Goal: Complete application form: Complete application form

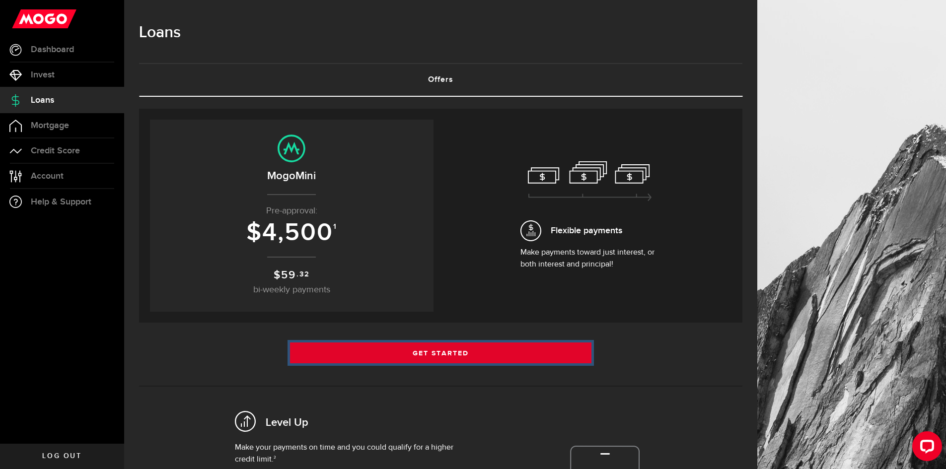
click at [424, 343] on link "Get Started" at bounding box center [441, 353] width 302 height 21
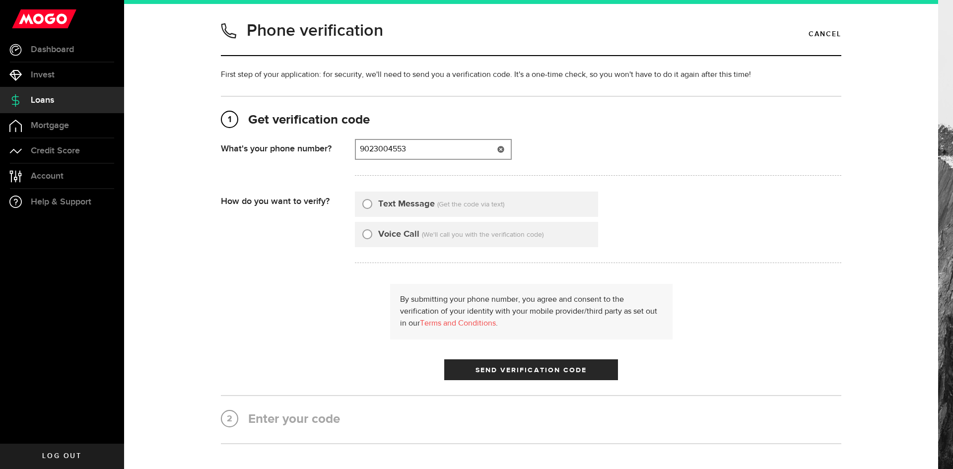
type input "9023004553"
click at [362, 207] on input "Text Message" at bounding box center [367, 203] width 10 height 10
radio input "true"
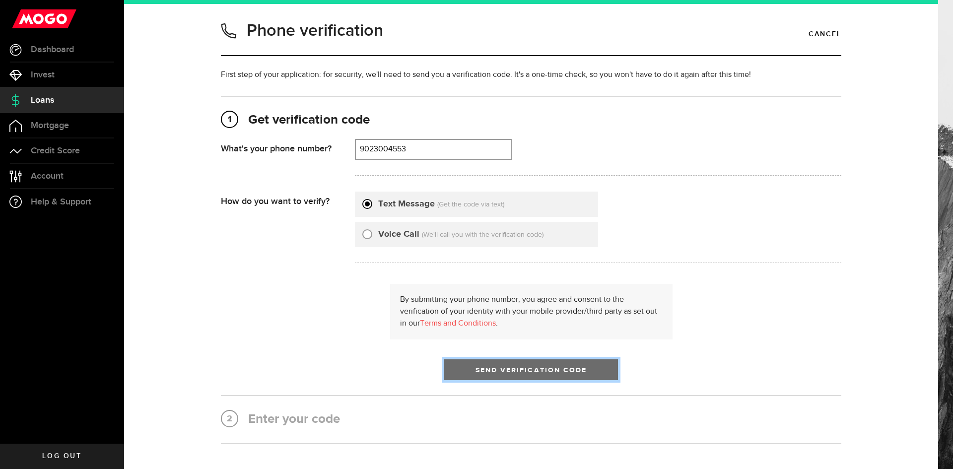
click at [517, 359] on button "Send Verification Code" at bounding box center [531, 369] width 174 height 21
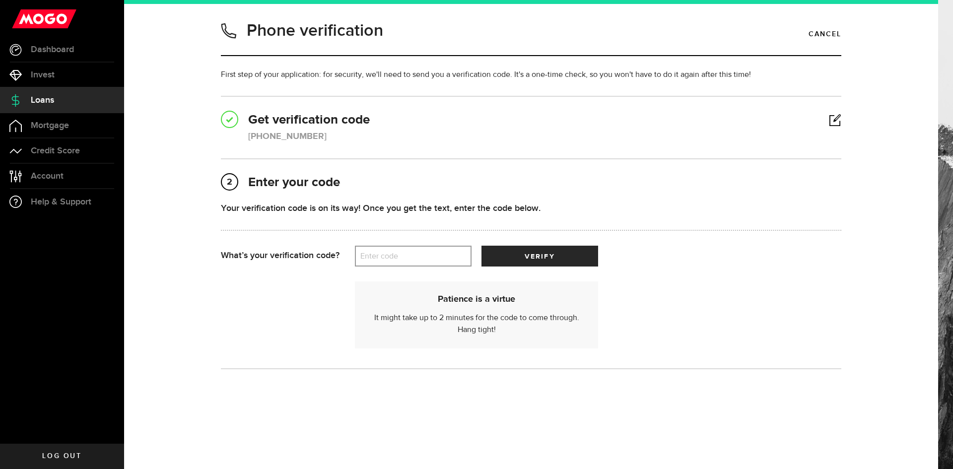
click at [423, 257] on label "Enter code" at bounding box center [413, 256] width 117 height 20
click at [423, 257] on input "Enter code" at bounding box center [413, 256] width 117 height 21
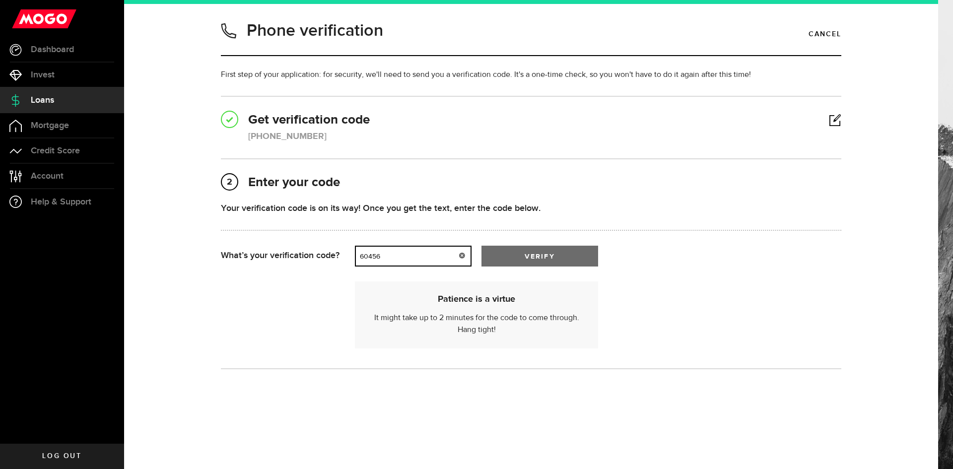
type input "60456"
click at [515, 252] on button "verify" at bounding box center [540, 256] width 117 height 21
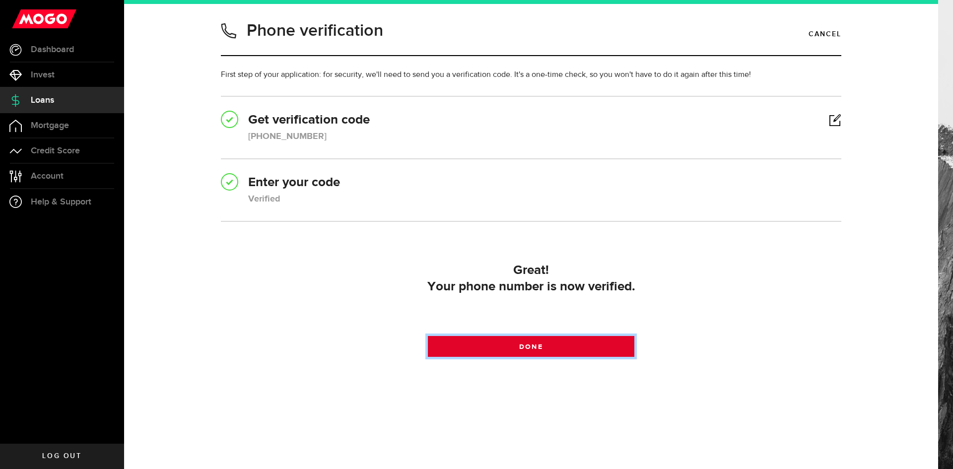
click at [552, 352] on link "Done" at bounding box center [531, 346] width 207 height 21
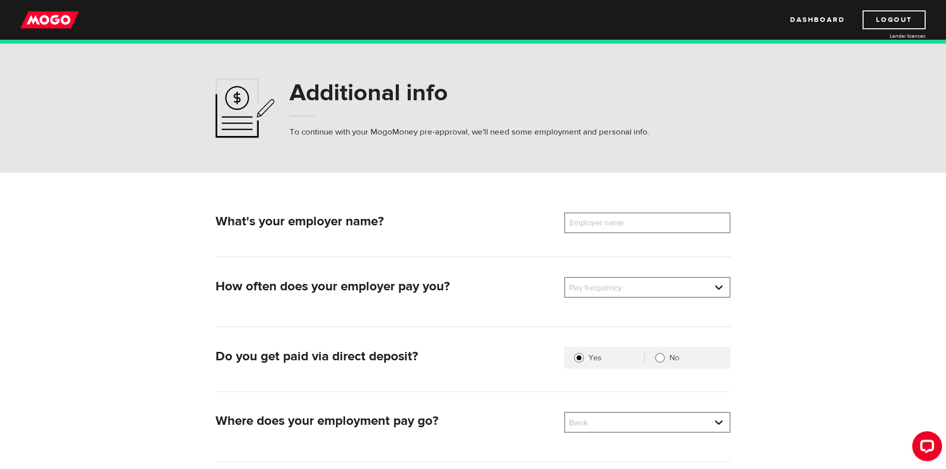
click at [602, 229] on label "Employer name" at bounding box center [604, 222] width 80 height 21
click at [602, 229] on input "Employer name" at bounding box center [647, 222] width 166 height 21
type input "TheraPBios PHARMA Ltd"
click at [616, 284] on link at bounding box center [647, 287] width 164 height 19
click at [611, 348] on li "Semi-Monthly" at bounding box center [647, 353] width 164 height 16
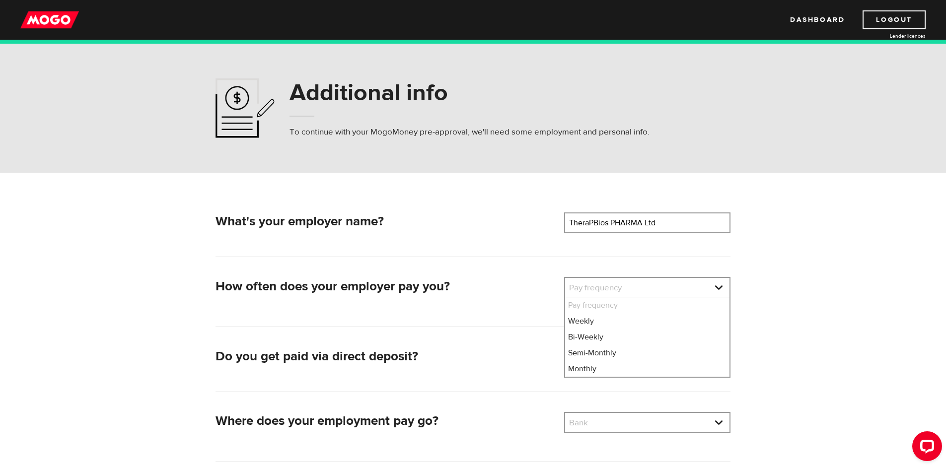
select select "3"
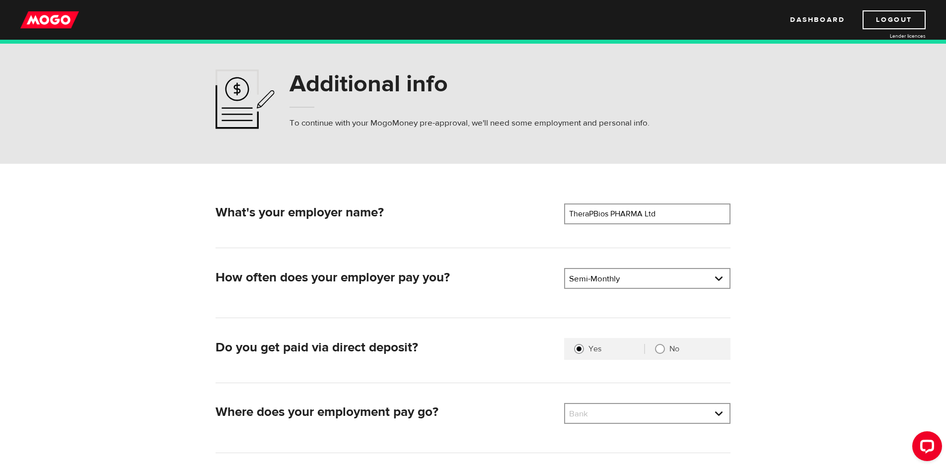
scroll to position [16, 0]
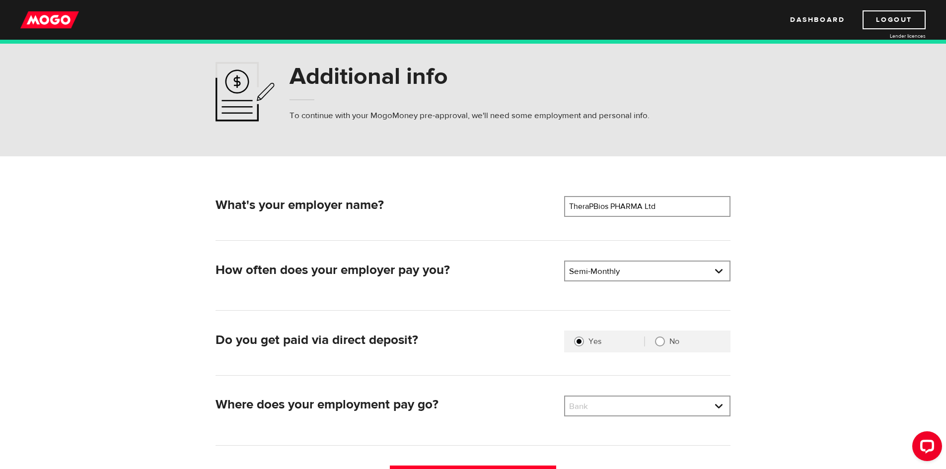
click at [663, 344] on input "No" at bounding box center [660, 342] width 10 height 10
radio input "true"
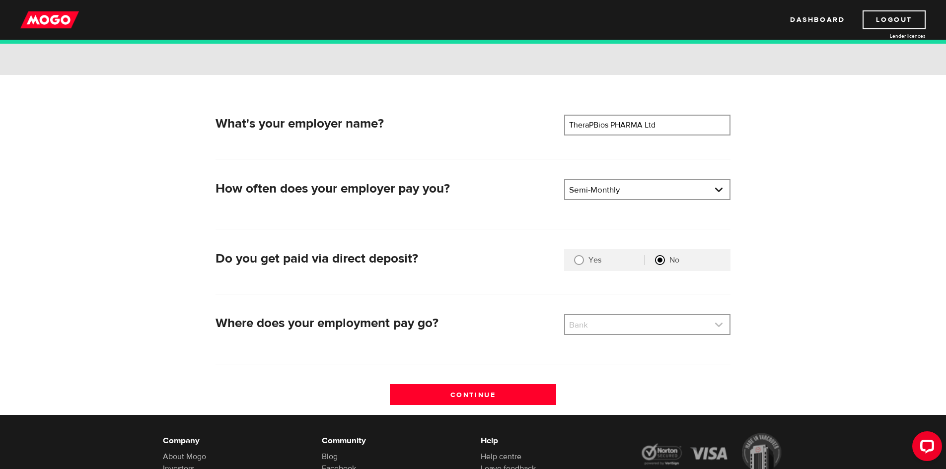
scroll to position [99, 0]
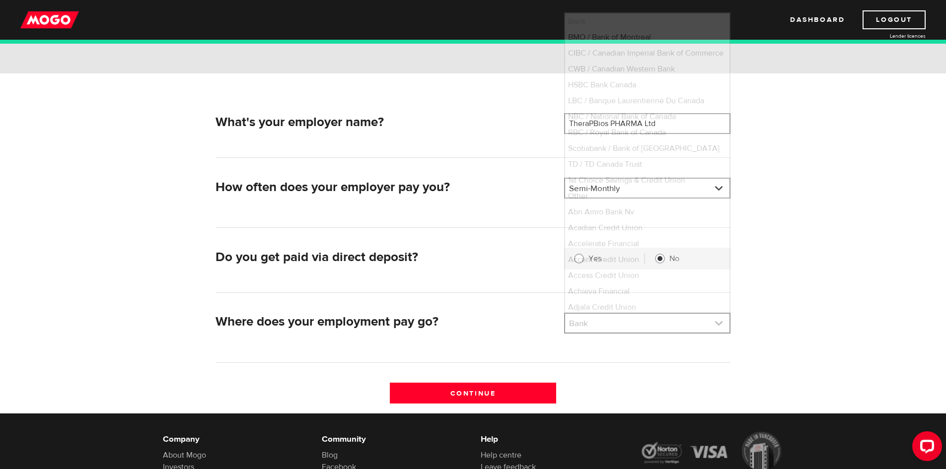
click at [595, 316] on link at bounding box center [647, 323] width 164 height 19
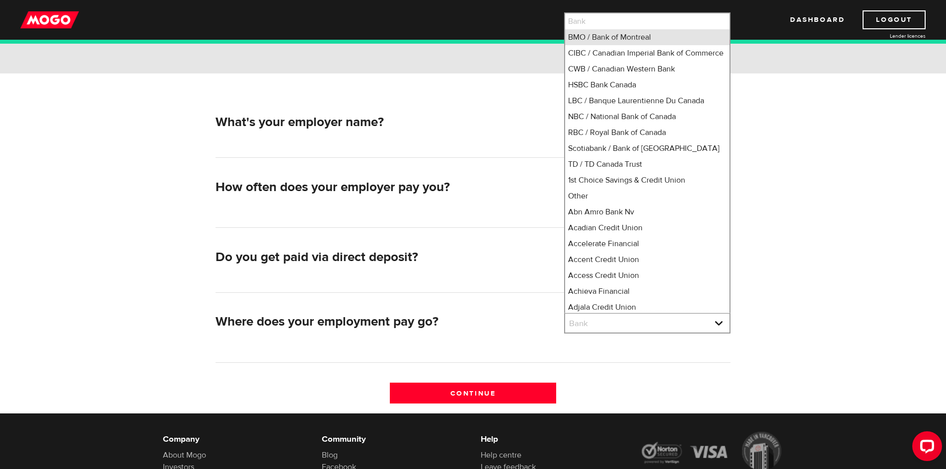
click at [593, 41] on li "BMO / Bank of Montreal" at bounding box center [647, 37] width 164 height 16
select select "1"
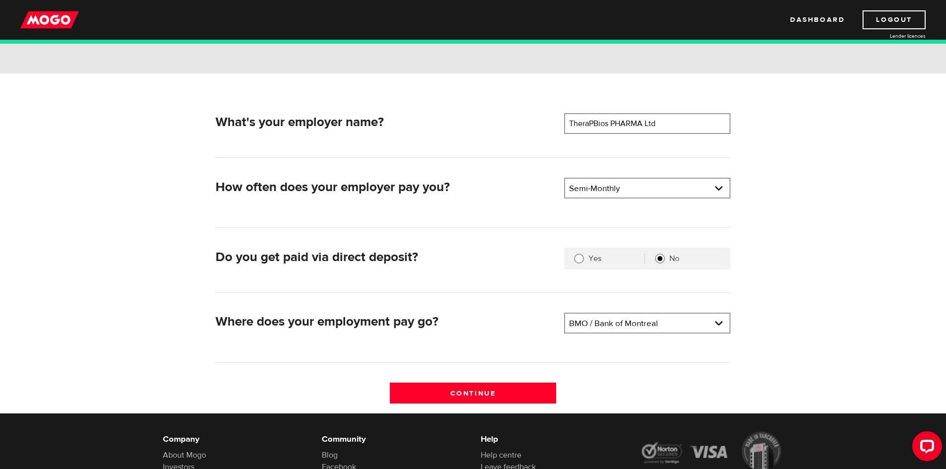
click at [511, 335] on div "Where does your employment pay go?" at bounding box center [385, 325] width 348 height 24
click at [498, 393] on input "Continue" at bounding box center [473, 393] width 166 height 21
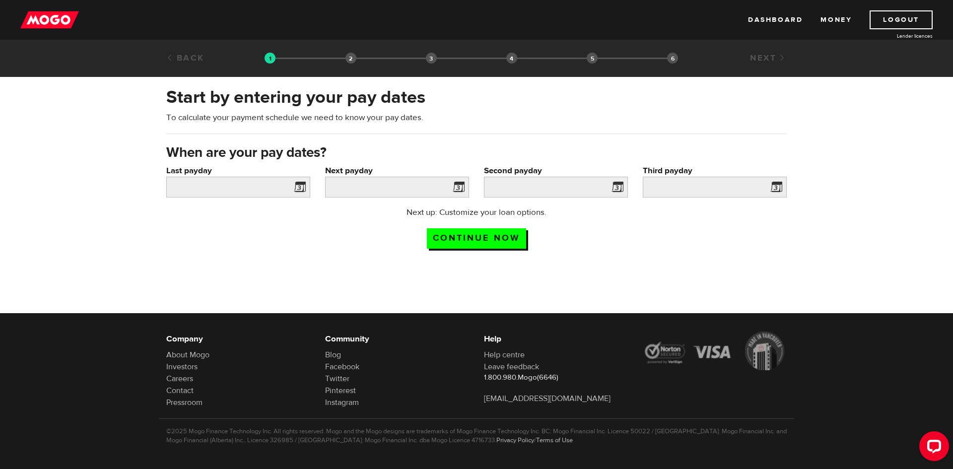
click at [305, 181] on span at bounding box center [297, 189] width 15 height 16
click at [300, 181] on span at bounding box center [297, 189] width 15 height 16
click at [210, 177] on input "Last payday" at bounding box center [238, 187] width 144 height 21
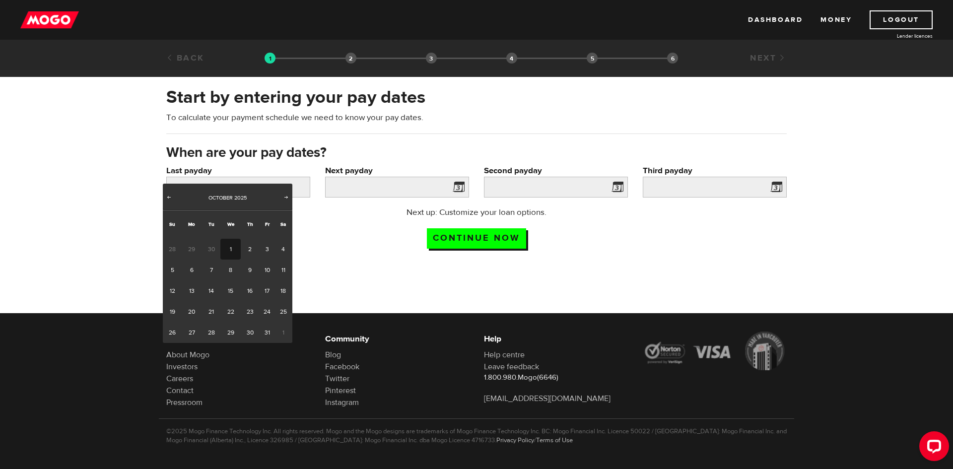
click at [230, 245] on link "1" at bounding box center [230, 249] width 20 height 21
type input "[DATE]"
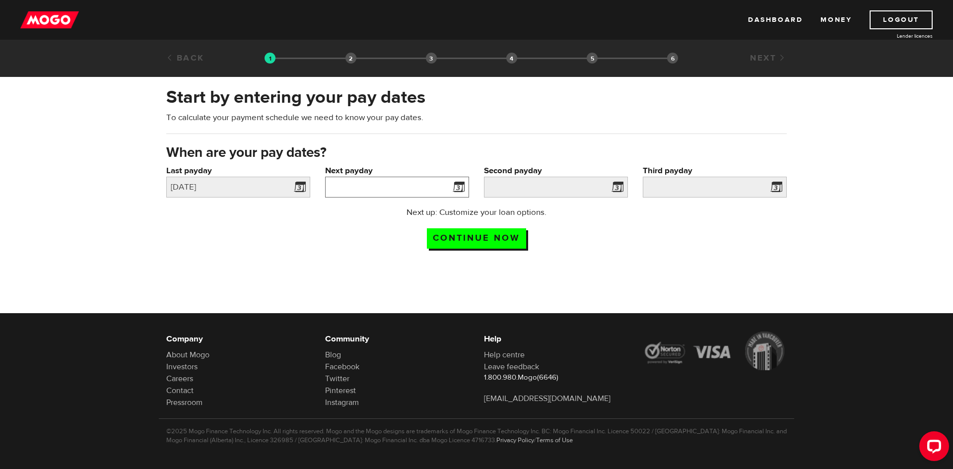
click at [363, 177] on input "Next payday" at bounding box center [397, 187] width 144 height 21
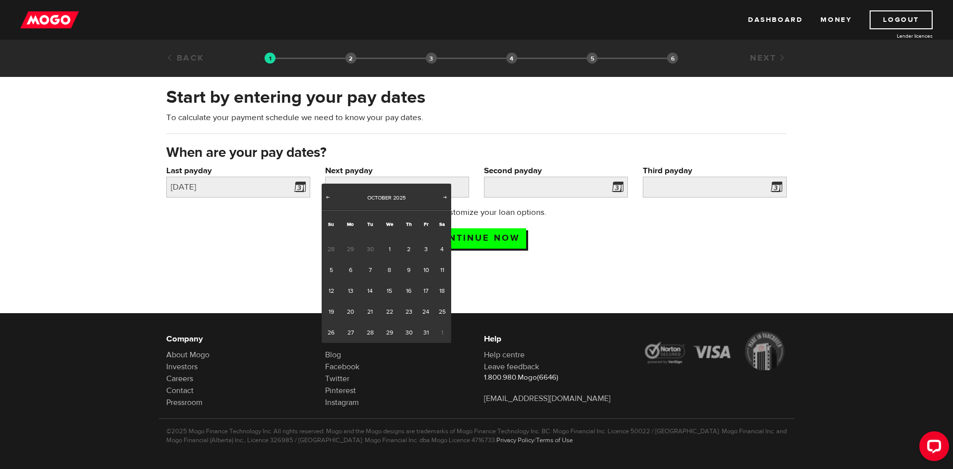
click at [441, 322] on span "1" at bounding box center [441, 332] width 17 height 21
click at [440, 322] on span "1" at bounding box center [441, 332] width 17 height 21
click at [388, 241] on link "1" at bounding box center [389, 249] width 20 height 21
type input "[DATE]"
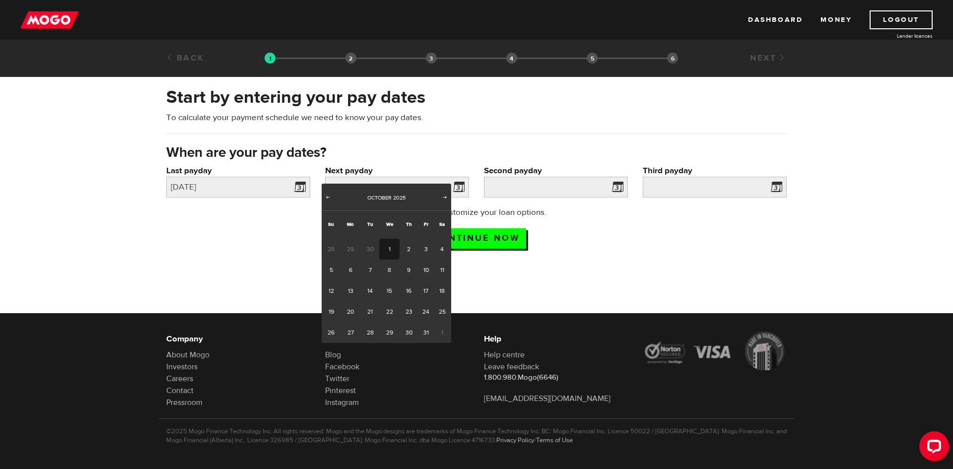
type input "[DATE]"
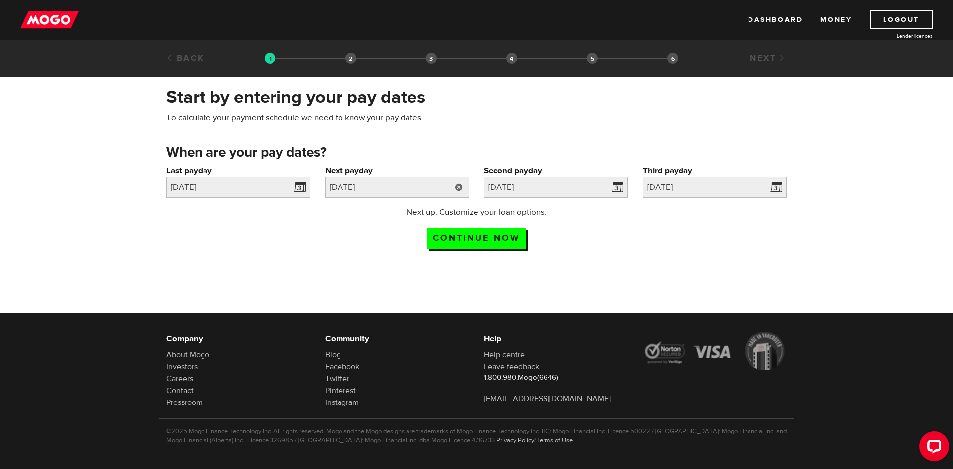
click at [462, 177] on link at bounding box center [459, 187] width 20 height 21
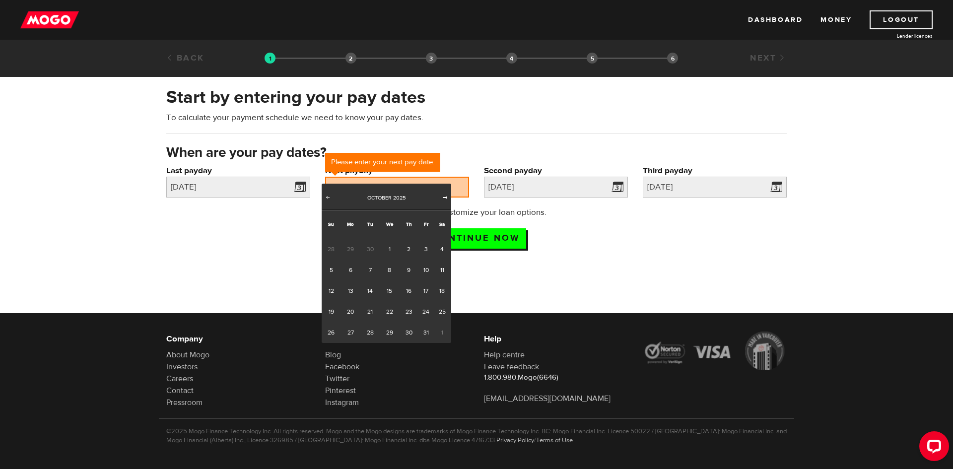
click at [446, 198] on span "Next" at bounding box center [445, 197] width 8 height 8
click at [444, 240] on link "1" at bounding box center [441, 249] width 17 height 21
type input "[DATE]"
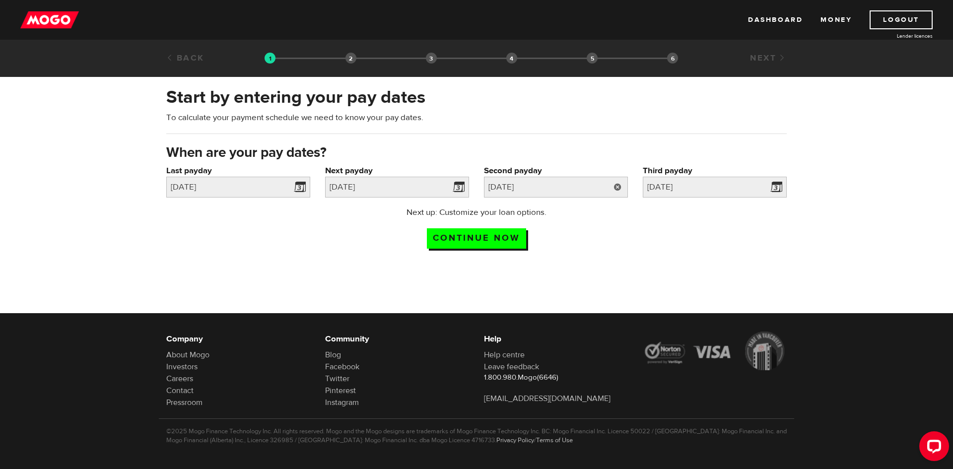
click at [627, 177] on link at bounding box center [618, 187] width 20 height 21
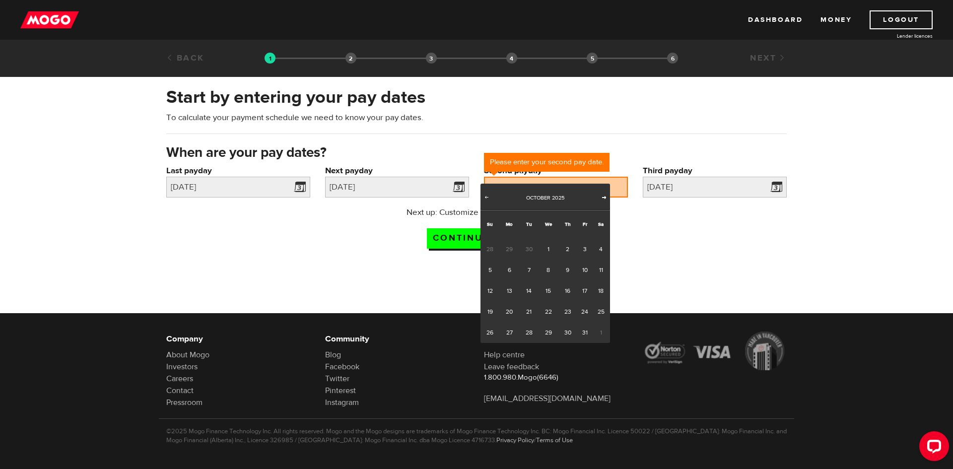
click at [602, 196] on span "Next" at bounding box center [604, 197] width 8 height 8
click at [602, 242] on link "1" at bounding box center [600, 249] width 17 height 21
type input "[DATE]"
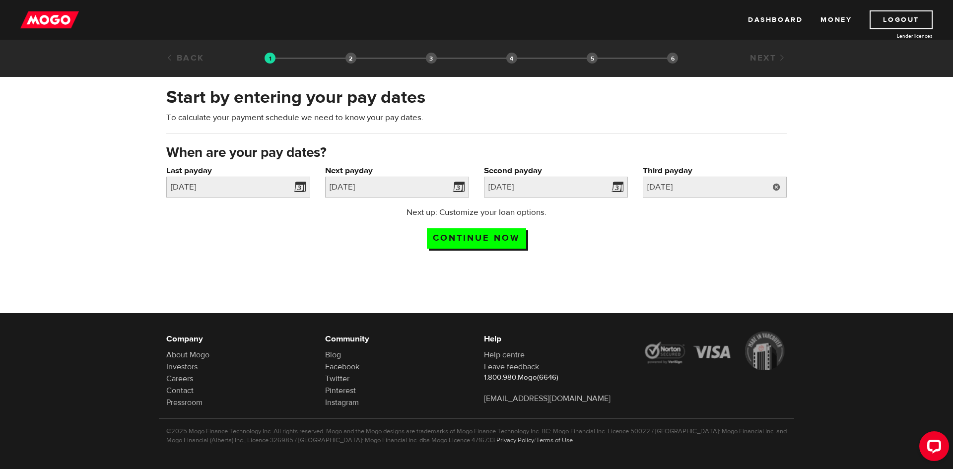
click at [781, 177] on link at bounding box center [776, 187] width 20 height 21
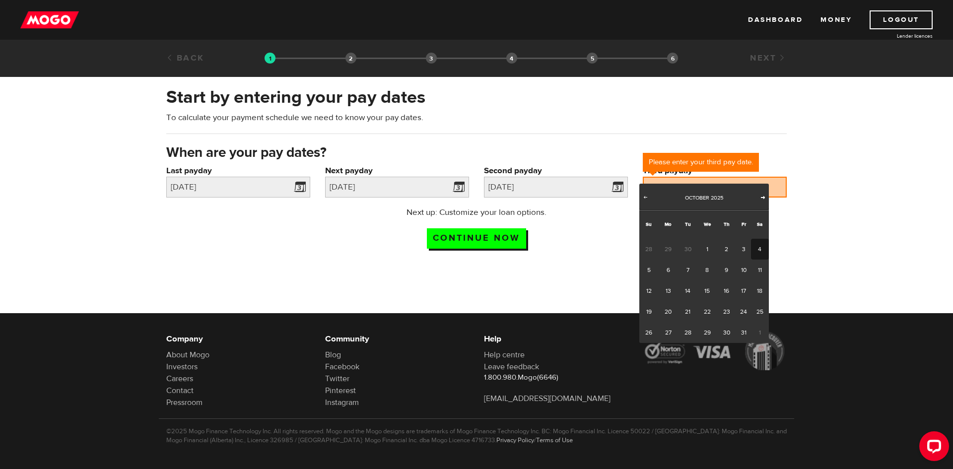
click at [763, 197] on span "Next" at bounding box center [763, 197] width 8 height 8
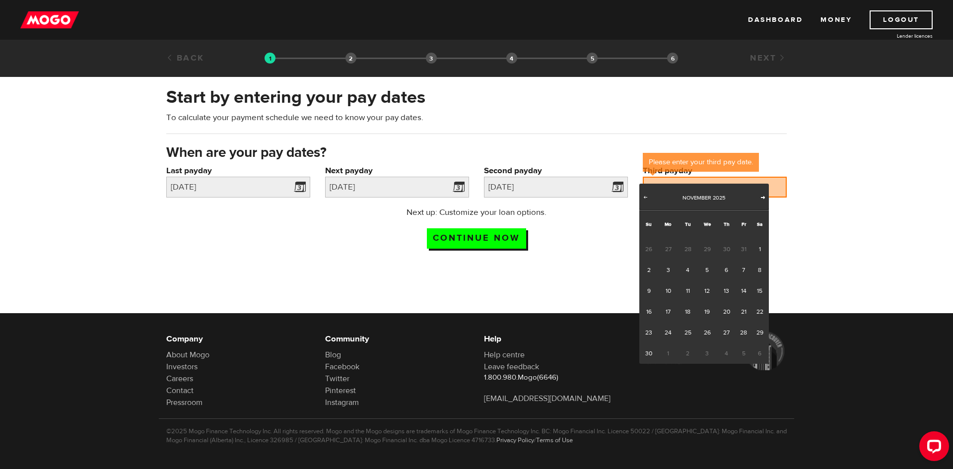
click at [763, 197] on span "Next" at bounding box center [763, 197] width 8 height 8
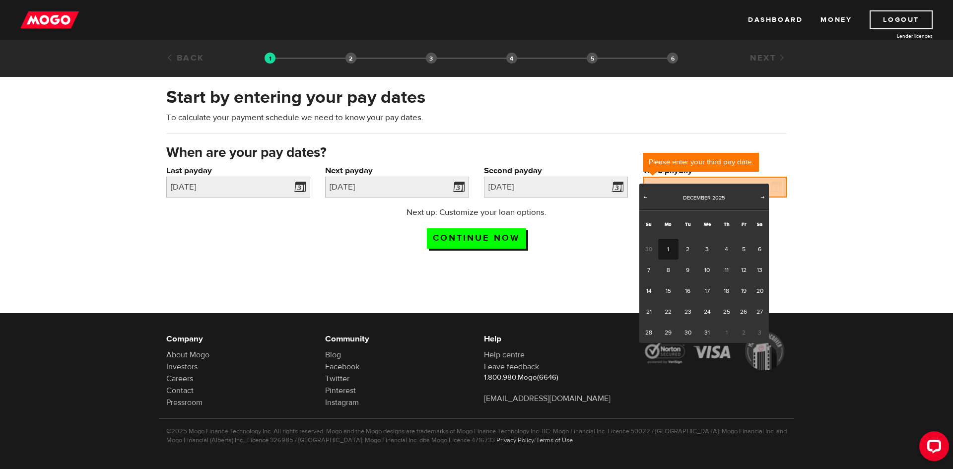
click at [672, 241] on link "1" at bounding box center [668, 249] width 20 height 21
type input "[DATE]"
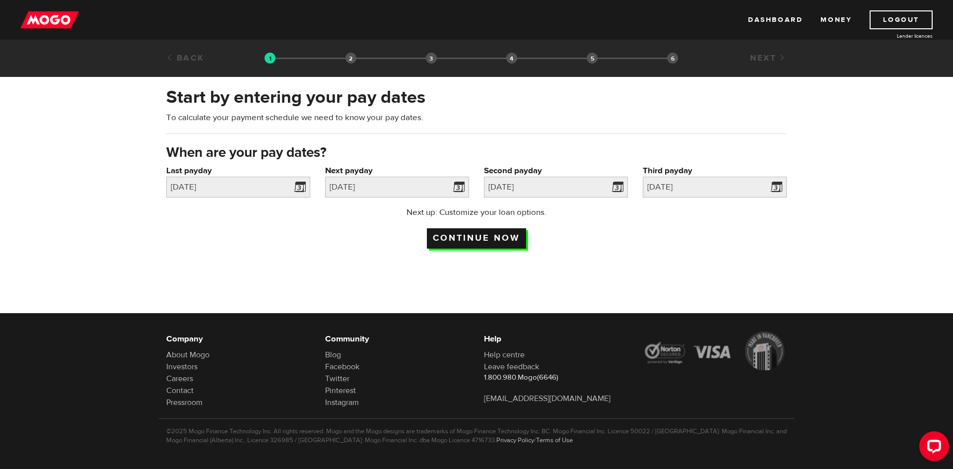
click at [495, 228] on input "Continue now" at bounding box center [476, 238] width 99 height 20
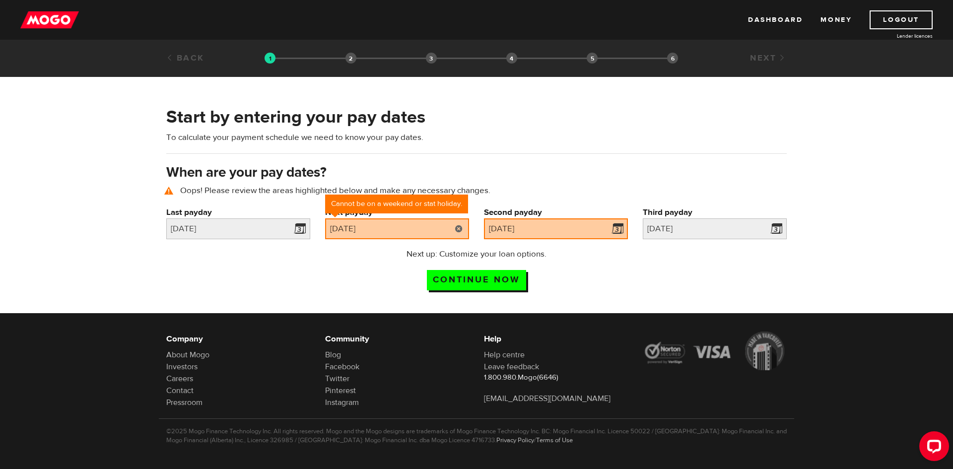
click at [456, 218] on link at bounding box center [459, 228] width 20 height 21
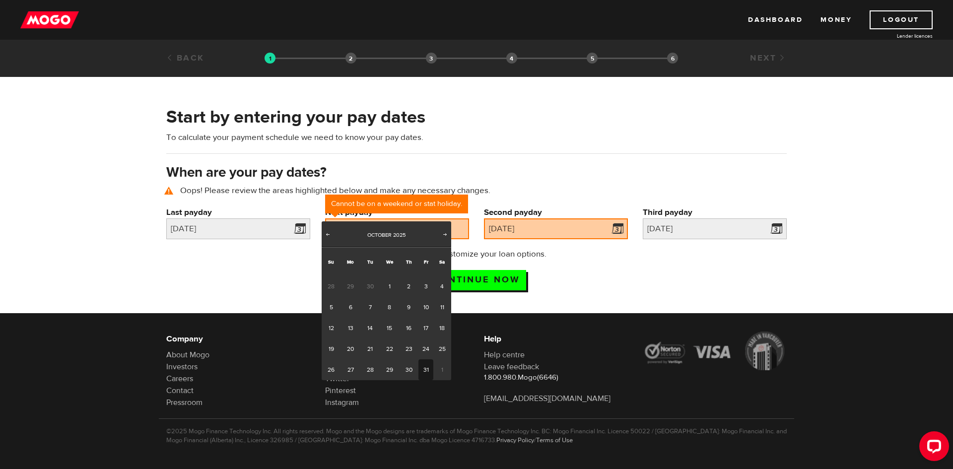
click at [429, 359] on link "31" at bounding box center [425, 369] width 15 height 21
type input "[DATE]"
type input "2025/11/15"
type input "2025/11/30"
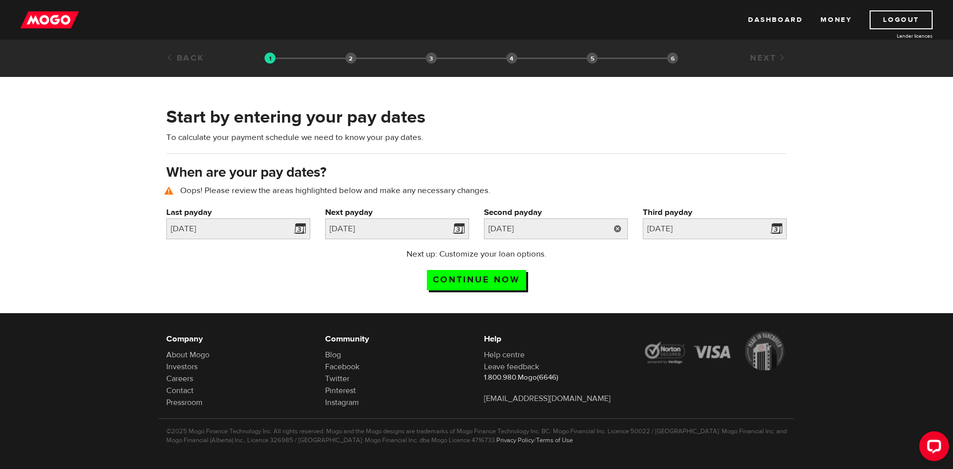
click at [619, 218] on link at bounding box center [618, 228] width 20 height 21
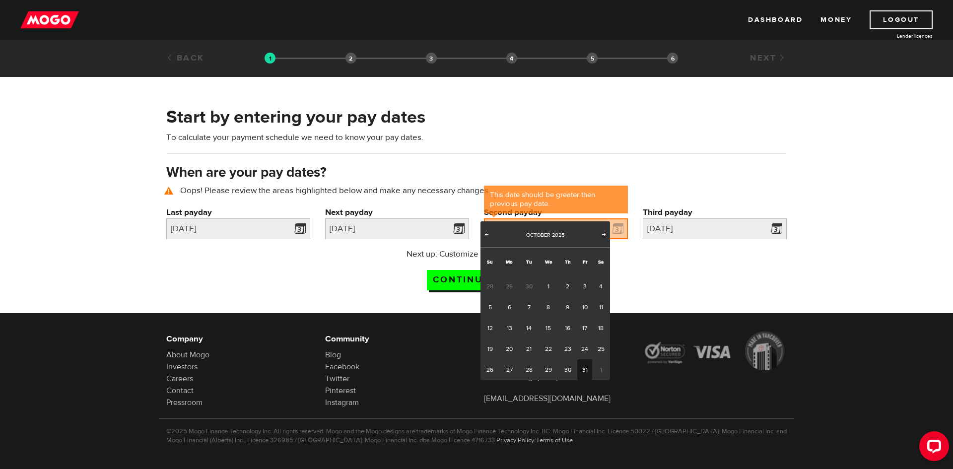
click at [582, 359] on link "31" at bounding box center [584, 369] width 15 height 21
type input "[DATE]"
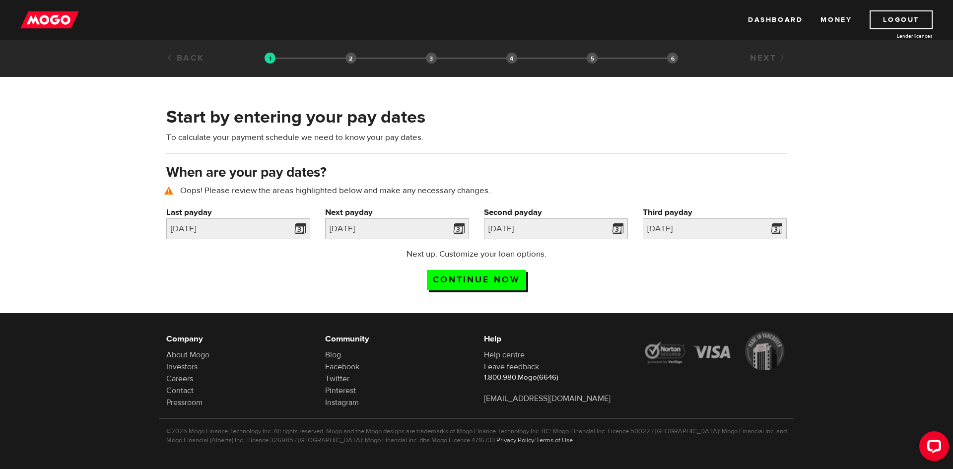
click at [641, 248] on div "Next up: Customize your loan options. Continue now" at bounding box center [476, 273] width 635 height 50
click at [775, 218] on link at bounding box center [776, 228] width 20 height 21
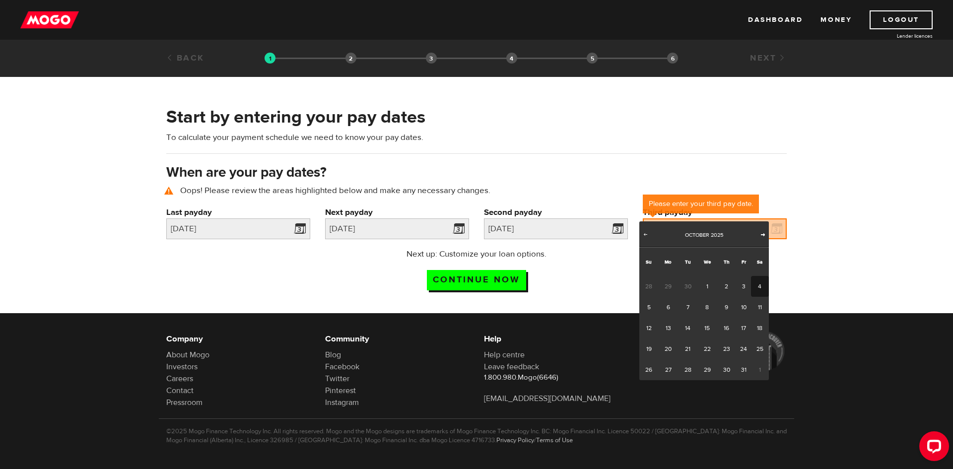
click at [765, 234] on span "Next" at bounding box center [763, 234] width 8 height 8
click at [673, 276] on link "1" at bounding box center [668, 286] width 20 height 21
type input "[DATE]"
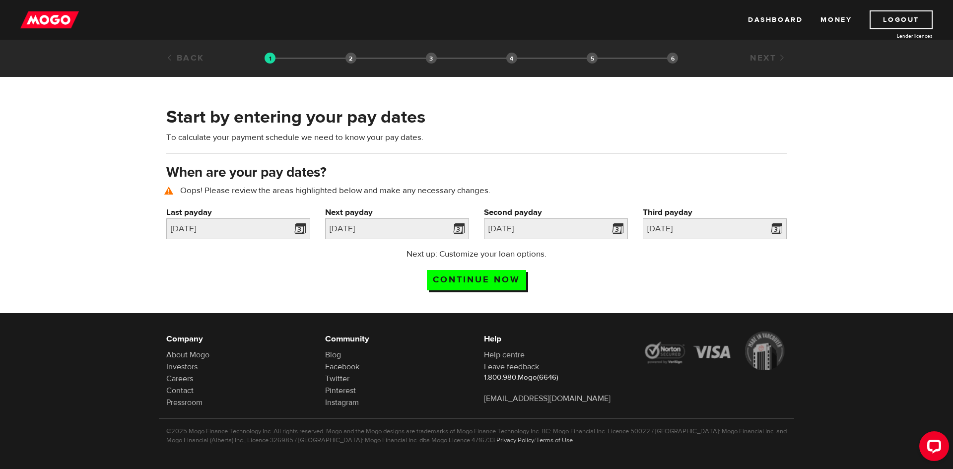
click at [748, 253] on div "Next up: Customize your loan options. Continue now" at bounding box center [476, 273] width 635 height 50
click at [509, 270] on input "Continue now" at bounding box center [476, 280] width 99 height 20
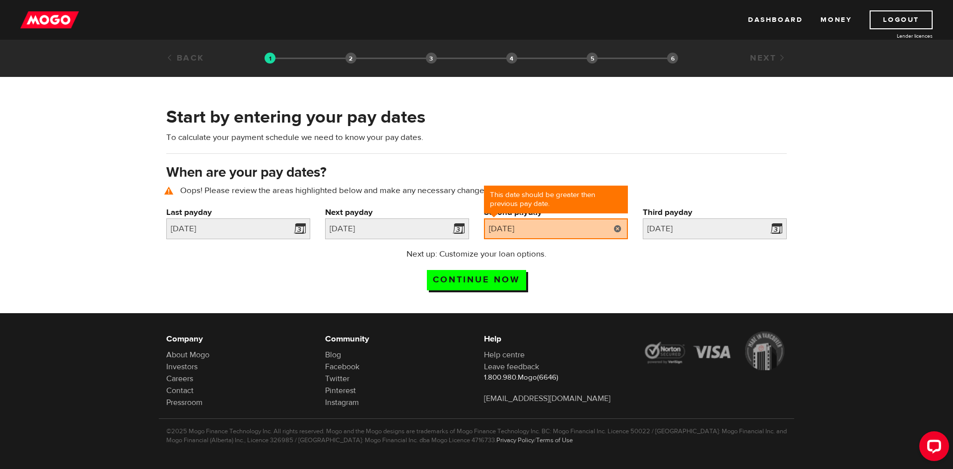
click at [621, 218] on link at bounding box center [618, 228] width 20 height 21
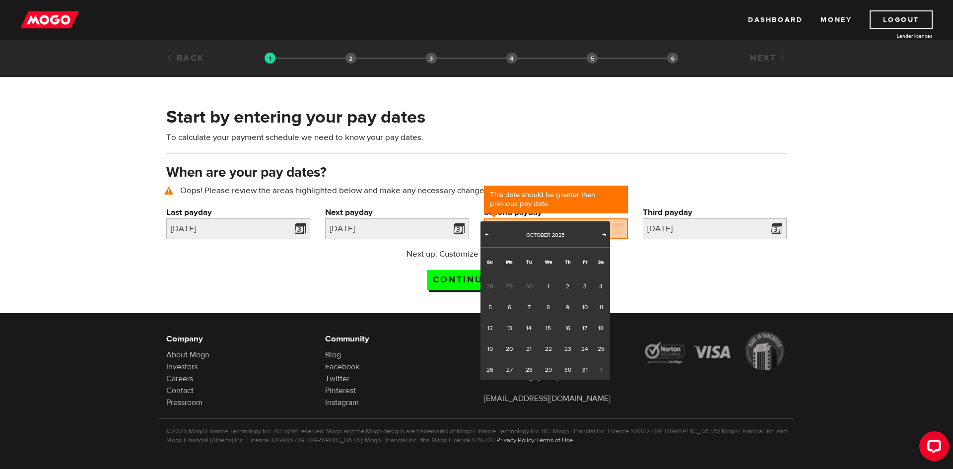
click at [603, 237] on span "Next" at bounding box center [604, 234] width 8 height 8
click at [508, 298] on link "3" at bounding box center [509, 307] width 20 height 21
type input "2025/11/03"
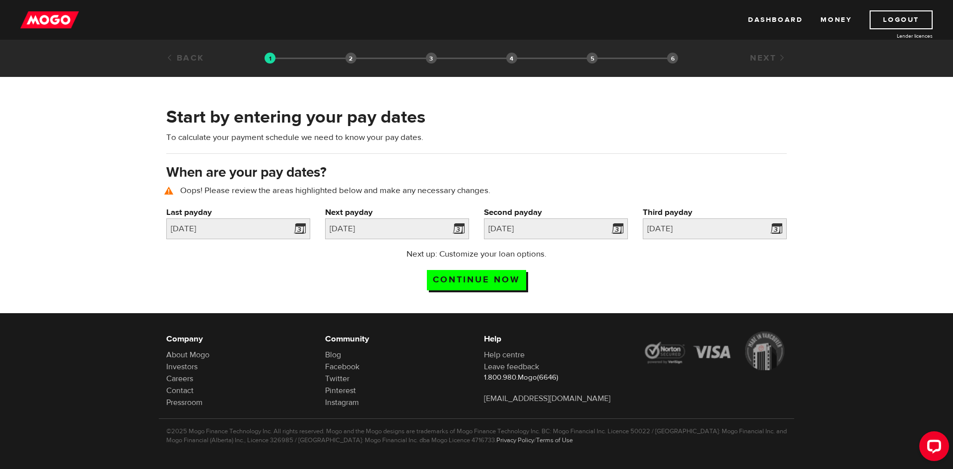
click at [601, 256] on div "Next up: Customize your loan options. Continue now" at bounding box center [476, 273] width 635 height 50
click at [514, 270] on input "Continue now" at bounding box center [476, 280] width 99 height 20
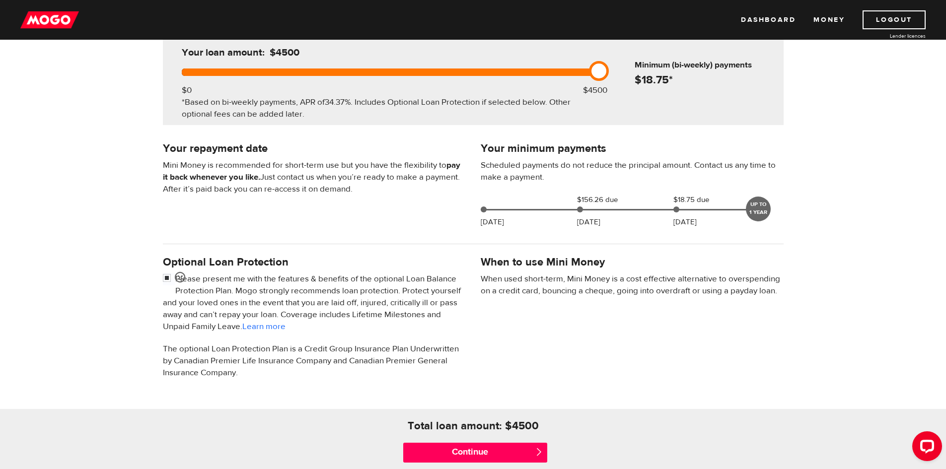
scroll to position [149, 0]
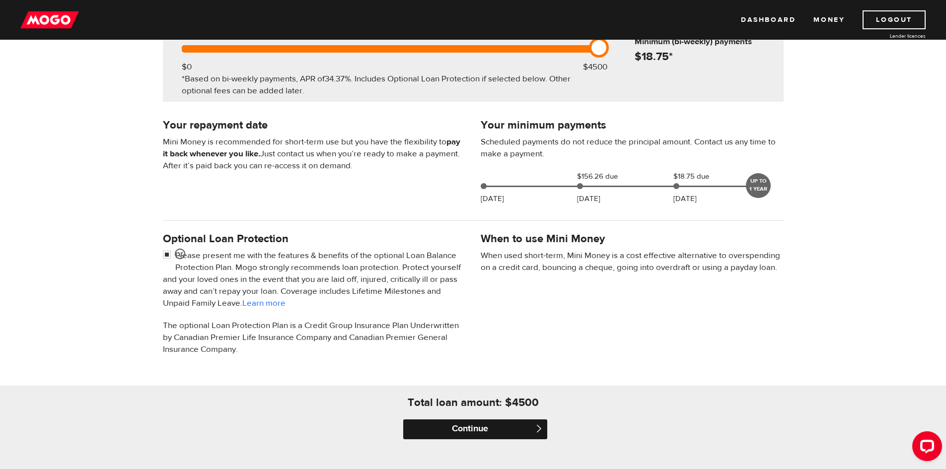
click at [506, 419] on input "Continue" at bounding box center [475, 429] width 144 height 20
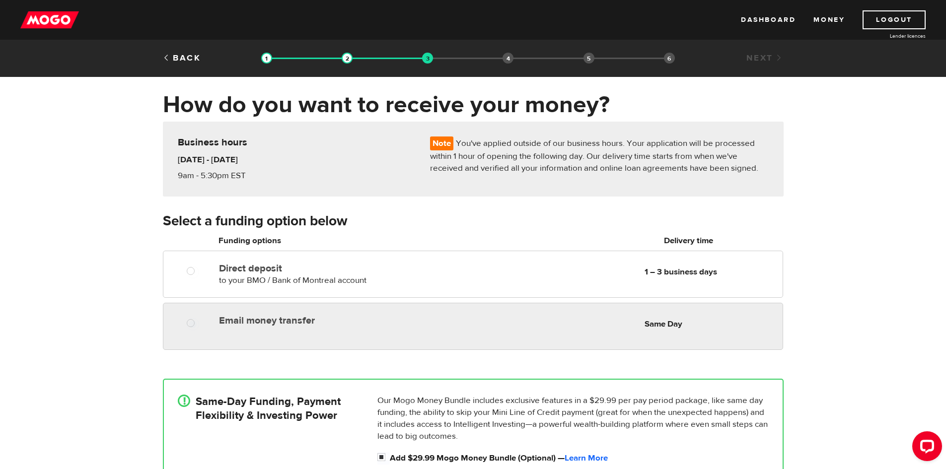
radio input "true"
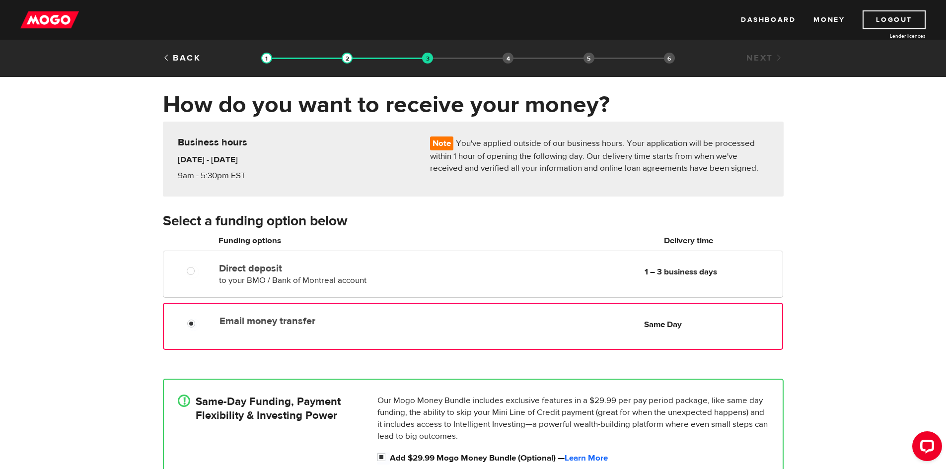
click at [329, 311] on div "Email money transfer Delivery in Same Day" at bounding box center [333, 319] width 236 height 16
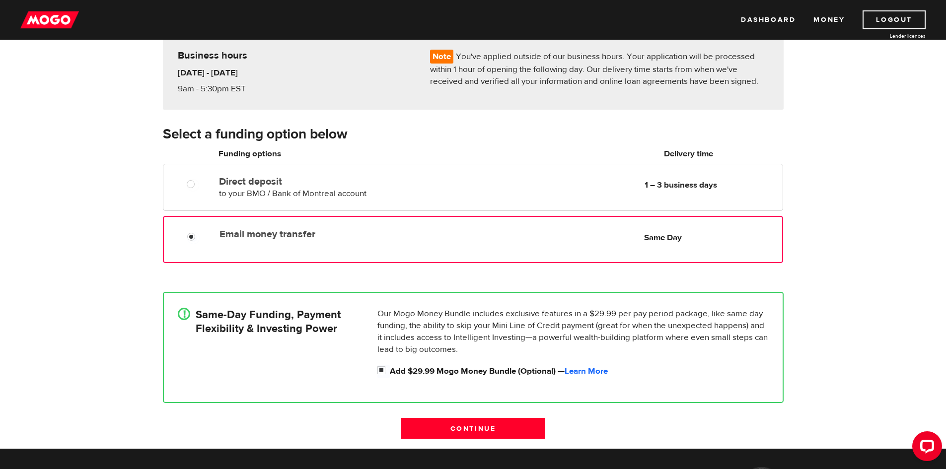
scroll to position [99, 0]
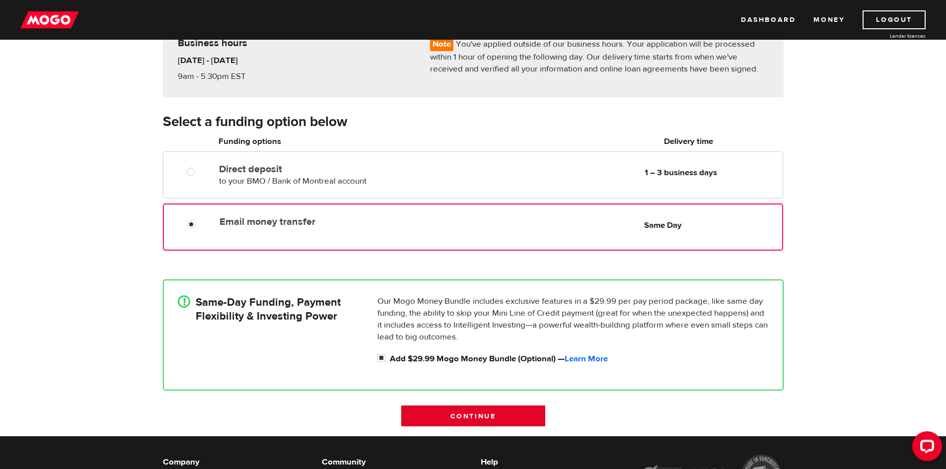
click at [486, 406] on input "Continue" at bounding box center [473, 416] width 144 height 21
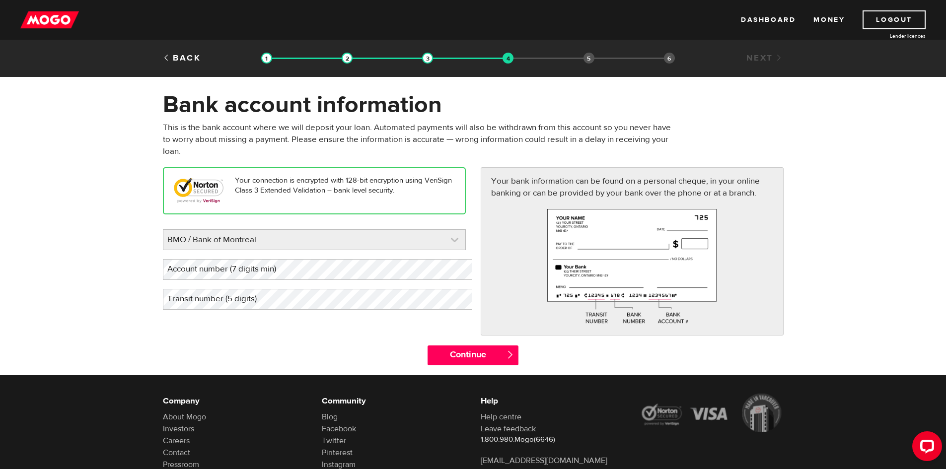
click at [430, 230] on link at bounding box center [314, 240] width 302 height 20
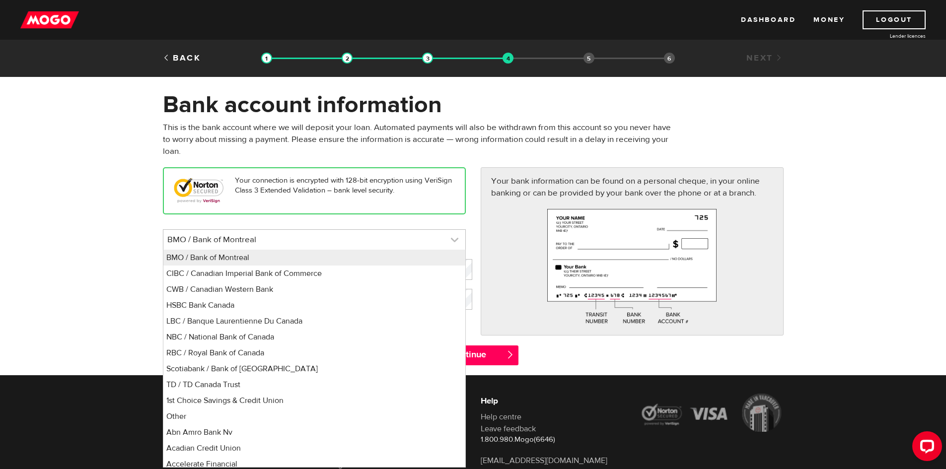
click at [430, 230] on link at bounding box center [314, 240] width 302 height 20
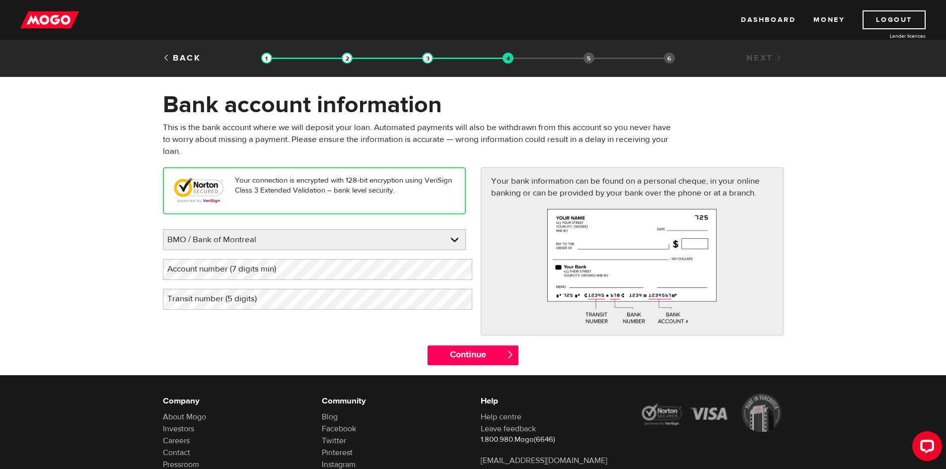
click at [61, 273] on form "Bank account information Oops! Please review the areas highlighted below and ma…" at bounding box center [473, 232] width 946 height 285
click at [199, 259] on label "Account number (7 digits min)" at bounding box center [230, 269] width 134 height 20
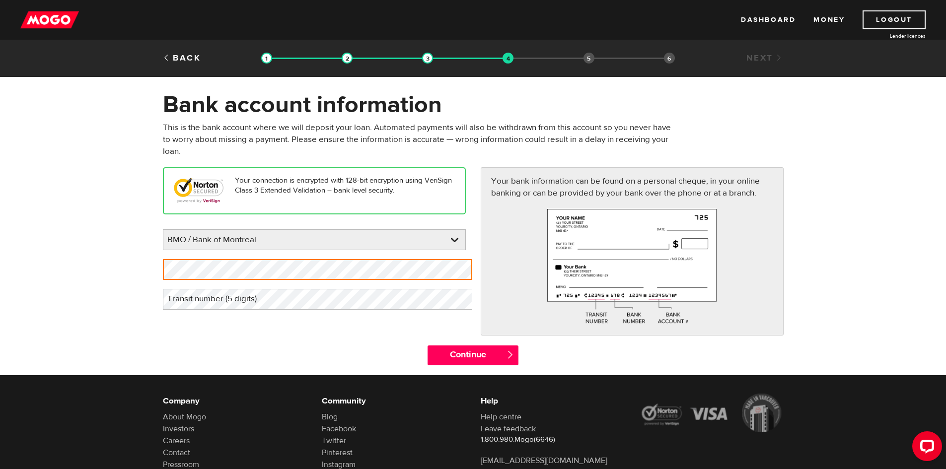
click at [216, 239] on div "Please enter your bank BMO / Bank of Montreal BMO / Bank of Montreal CIBC / Can…" at bounding box center [314, 269] width 303 height 80
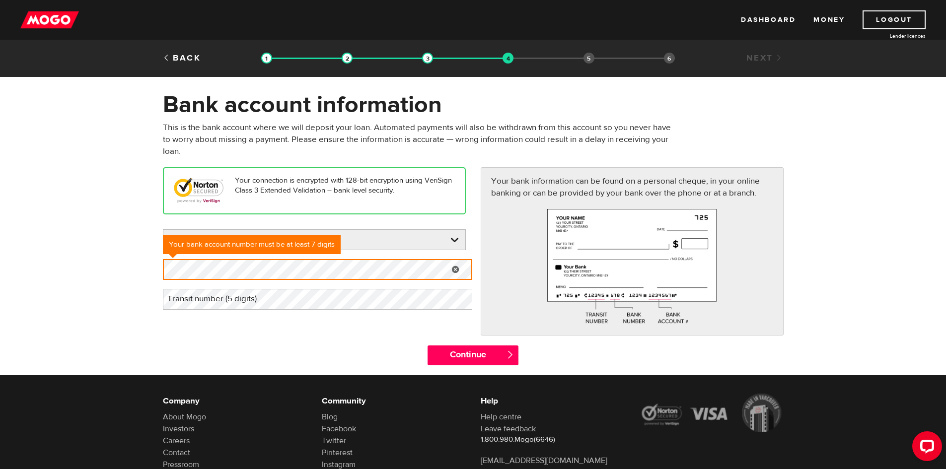
click at [275, 303] on div "Your connection is encrypted with 128-bit encryption using VeriSign Class 3 Ext…" at bounding box center [472, 256] width 635 height 178
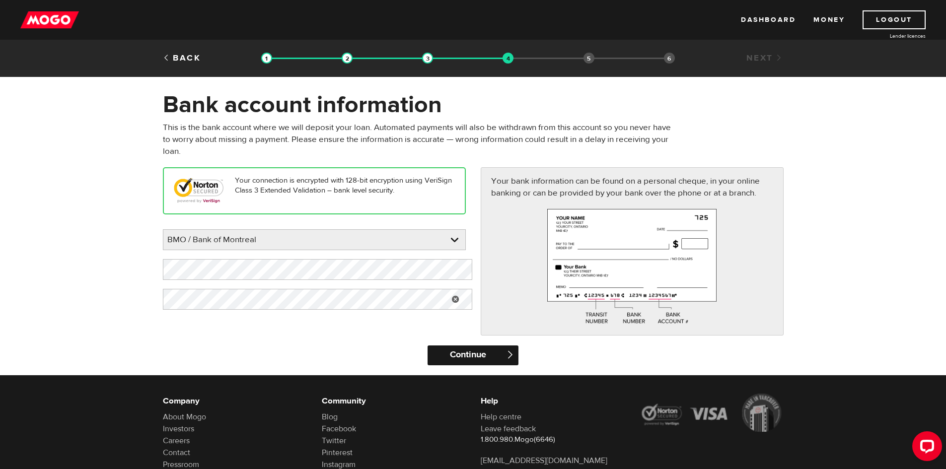
click at [458, 345] on input "Continue" at bounding box center [472, 355] width 91 height 20
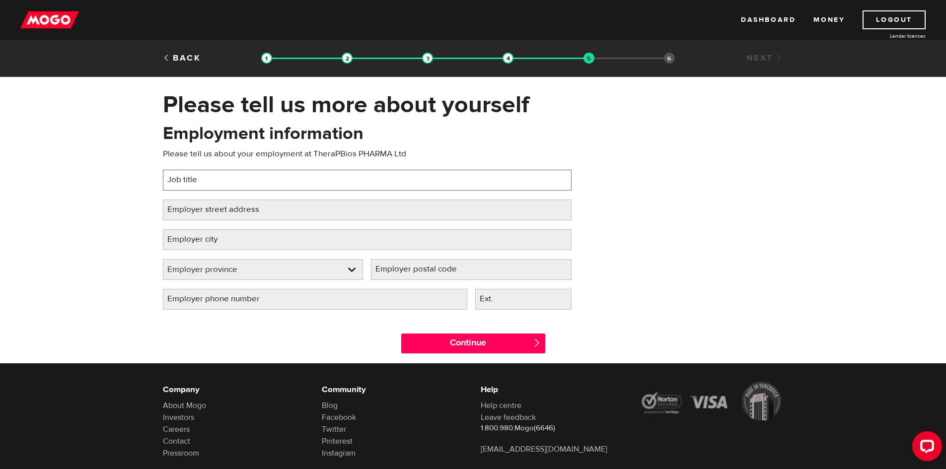
click at [215, 176] on input "Job title" at bounding box center [367, 180] width 409 height 21
type input "Senior Research Scientist"
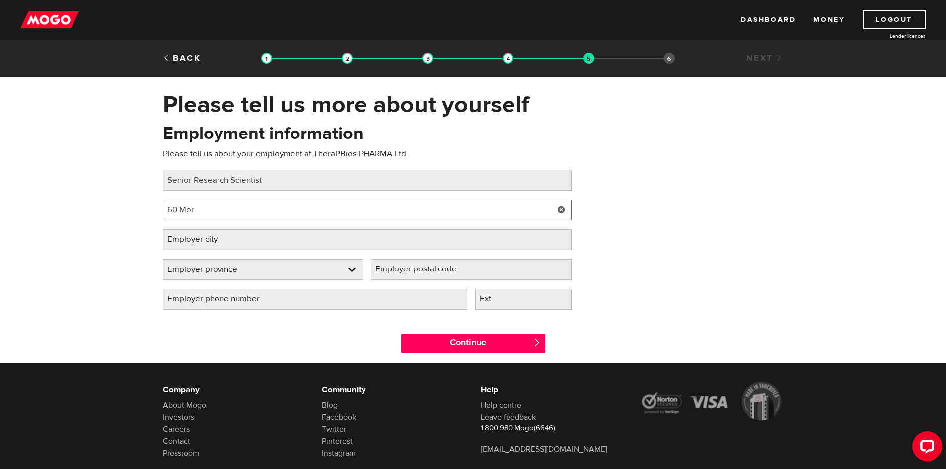
type input "[STREET_ADDRESS][PERSON_NAME]"
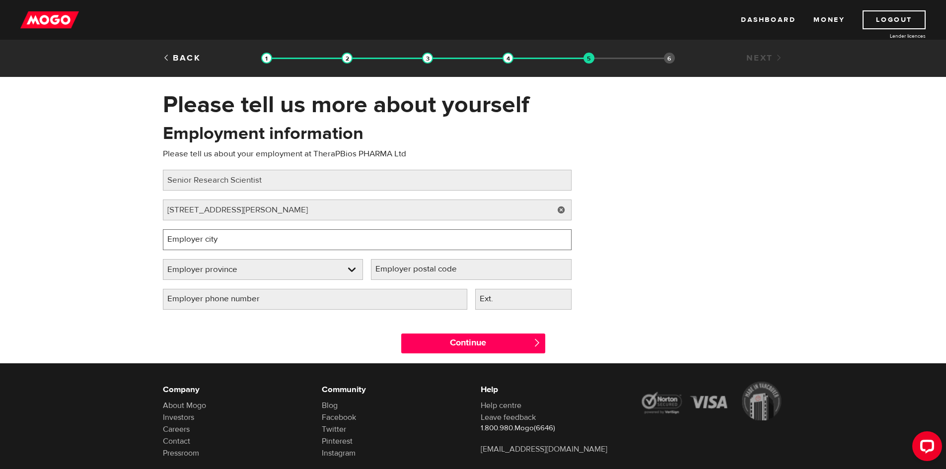
type input "[GEOGRAPHIC_DATA]"
select select "NS"
type input "B0N2T0"
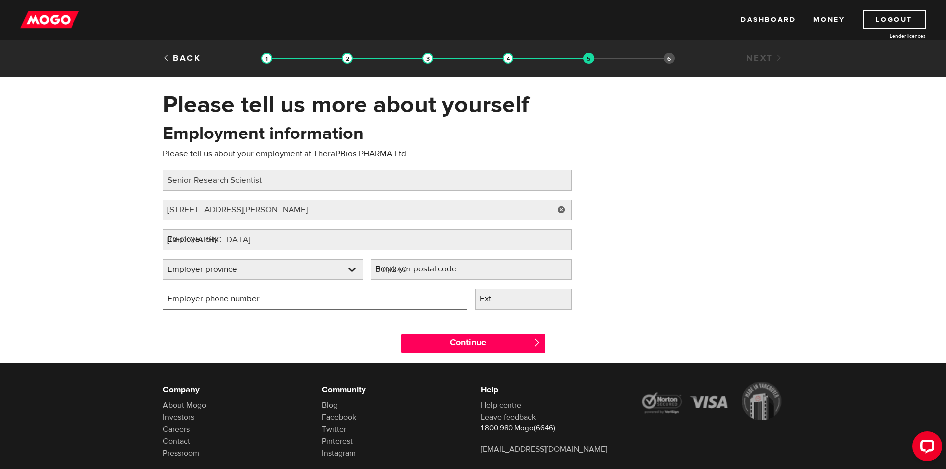
type input "(902) 798-4701"
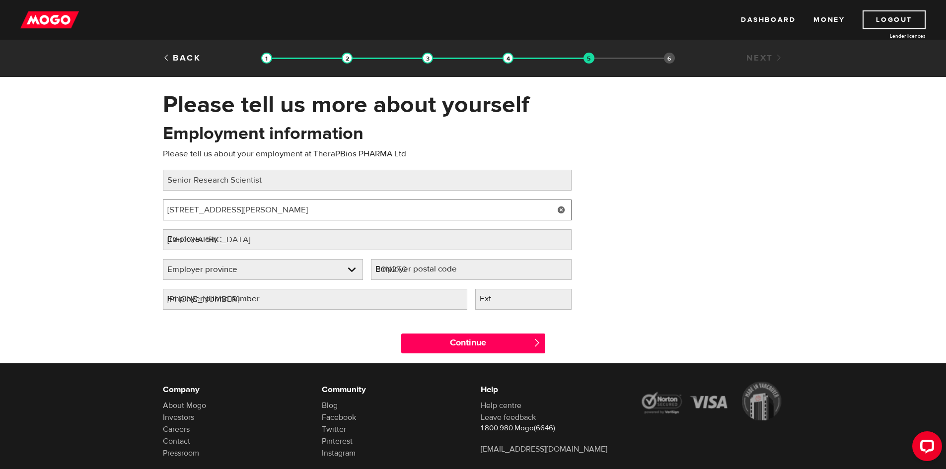
select select "NS"
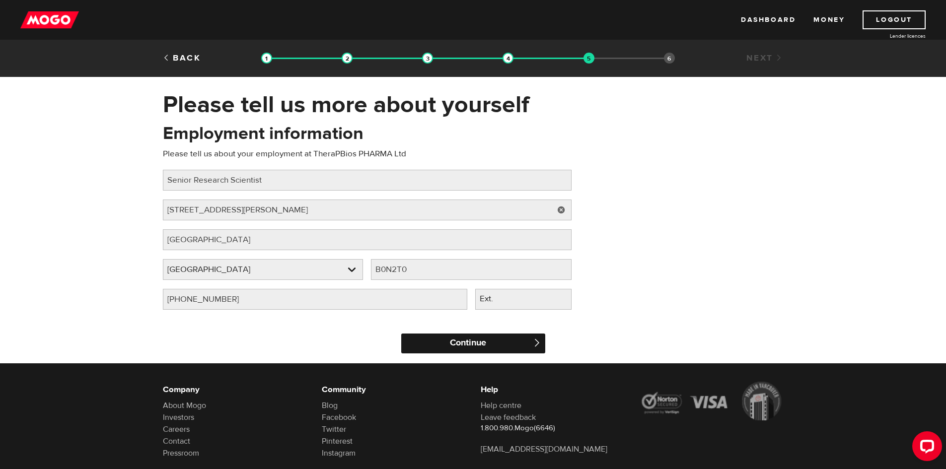
click at [473, 337] on input "Continue" at bounding box center [473, 344] width 144 height 20
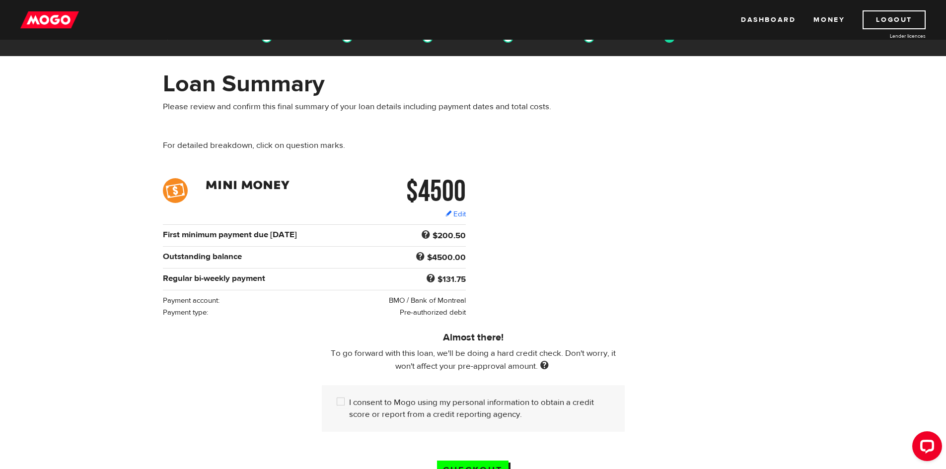
scroll to position [99, 0]
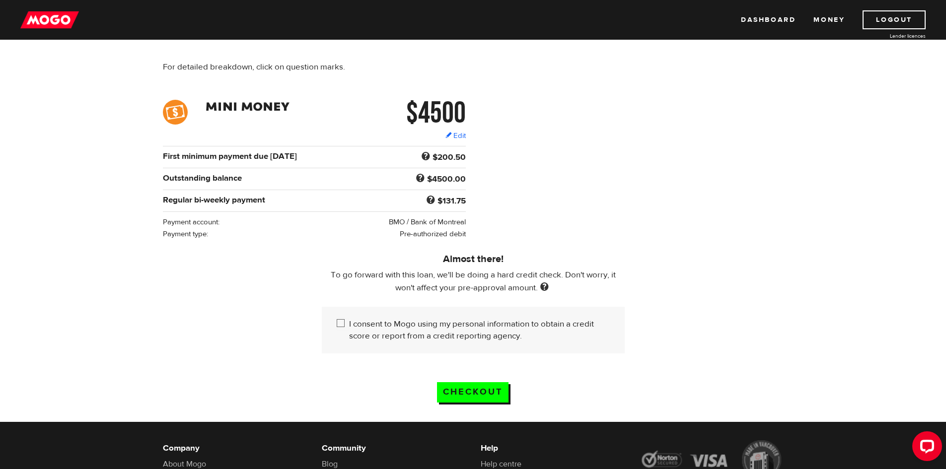
click at [349, 318] on label "I consent to Mogo using my personal information to obtain a credit score or rep…" at bounding box center [479, 330] width 261 height 24
click at [345, 318] on input "I consent to Mogo using my personal information to obtain a credit score or rep…" at bounding box center [343, 324] width 12 height 12
checkbox input "true"
click at [469, 383] on input "Checkout" at bounding box center [472, 392] width 71 height 20
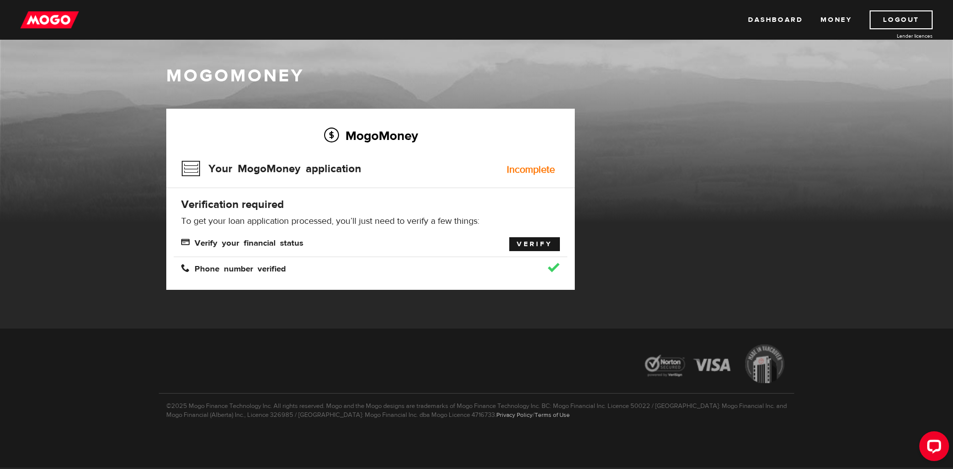
click at [531, 237] on link "Verify" at bounding box center [534, 244] width 51 height 14
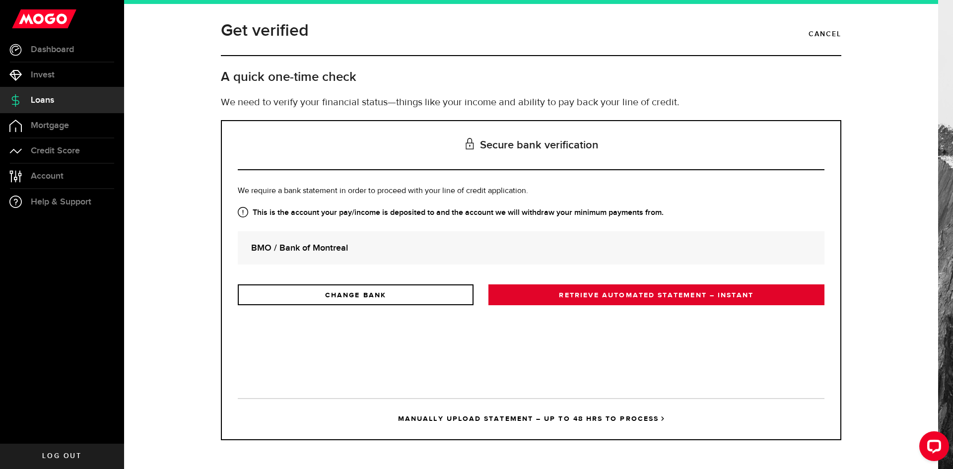
click at [563, 284] on link "RETRIEVE AUTOMATED STATEMENT – INSTANT" at bounding box center [656, 294] width 336 height 21
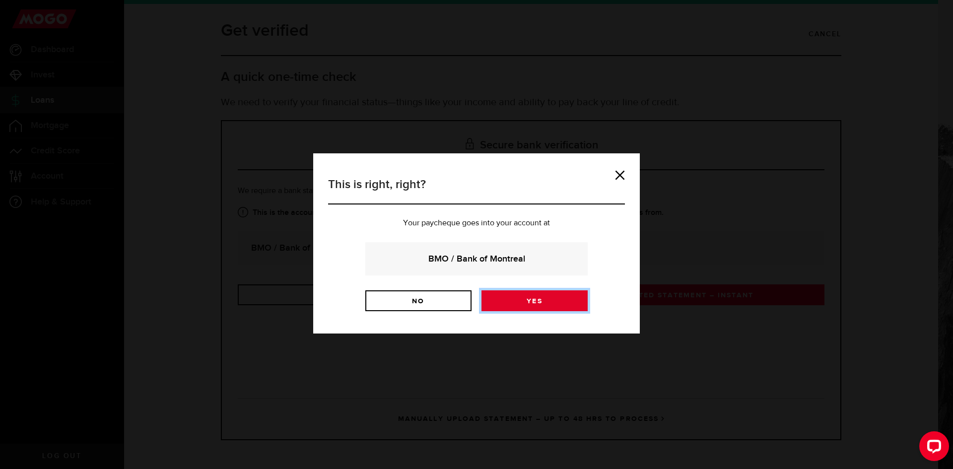
click at [521, 290] on link "Yes" at bounding box center [535, 300] width 106 height 21
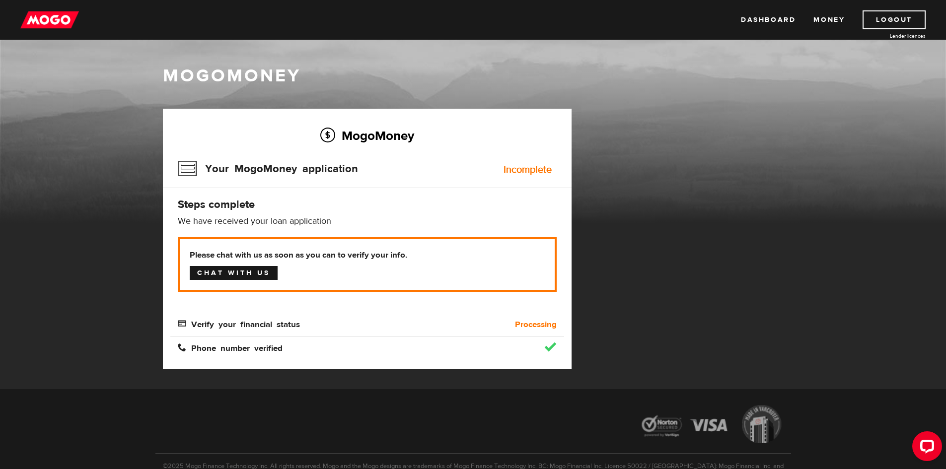
click at [222, 266] on link "Chat with us" at bounding box center [234, 273] width 88 height 14
click at [335, 300] on div "Please chat with us as soon as you can to verify your info. Chat with us Verify…" at bounding box center [367, 283] width 379 height 93
